Goal: Information Seeking & Learning: Learn about a topic

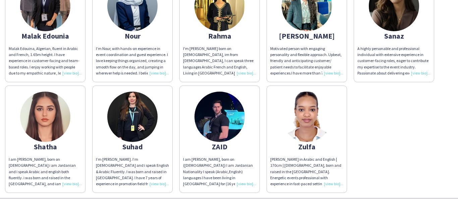
scroll to position [341, 0]
click at [73, 179] on div "I am [PERSON_NAME], born on [DEMOGRAPHIC_DATA] i am Jordanian and i speak Arabi…" at bounding box center [45, 171] width 73 height 31
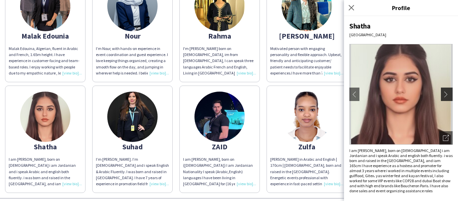
click at [444, 96] on app-icon "chevron-right" at bounding box center [447, 94] width 9 height 6
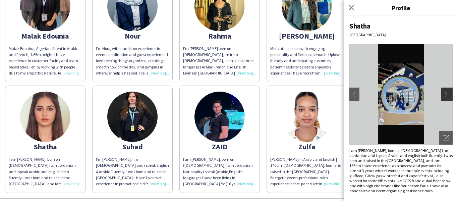
click at [444, 96] on app-icon "chevron-right" at bounding box center [447, 94] width 9 height 6
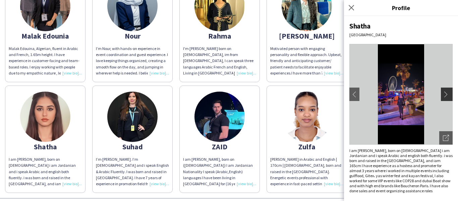
click at [444, 96] on app-icon "chevron-right" at bounding box center [447, 94] width 9 height 6
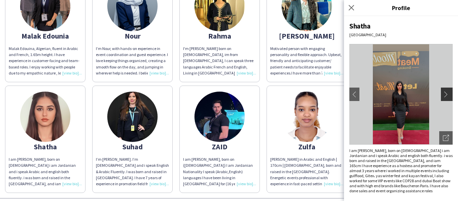
click at [444, 94] on app-icon "chevron-right" at bounding box center [447, 94] width 9 height 6
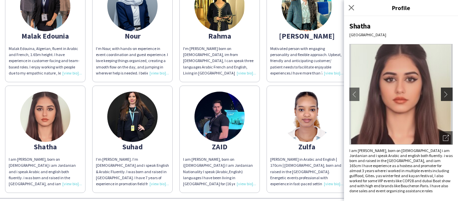
click at [444, 94] on app-icon "chevron-right" at bounding box center [447, 94] width 9 height 6
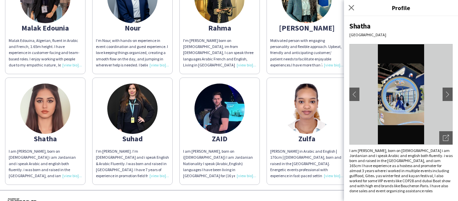
scroll to position [347, 0]
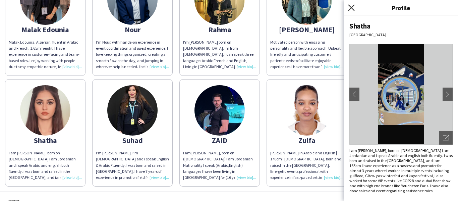
click at [354, 8] on icon "Close pop-in" at bounding box center [351, 7] width 6 height 6
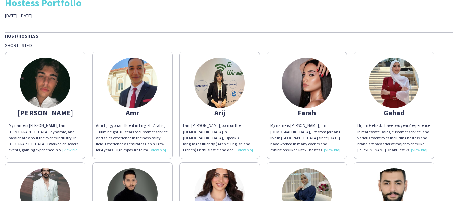
scroll to position [34, 0]
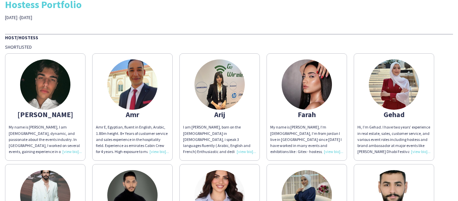
click at [223, 91] on img at bounding box center [220, 84] width 50 height 50
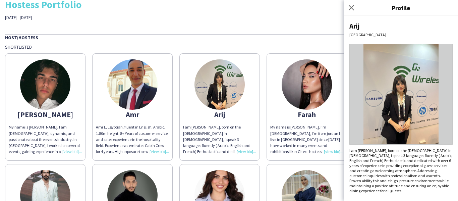
click at [297, 37] on div "Host/Hostess" at bounding box center [229, 37] width 448 height 7
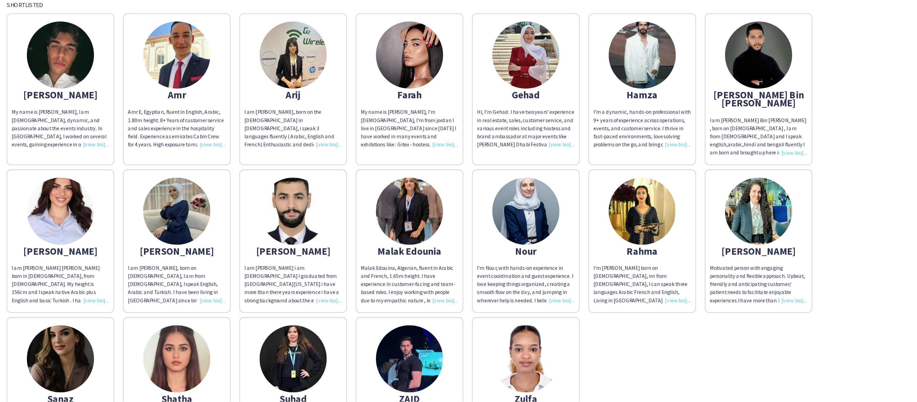
scroll to position [0, 0]
